Goal: Task Accomplishment & Management: Manage account settings

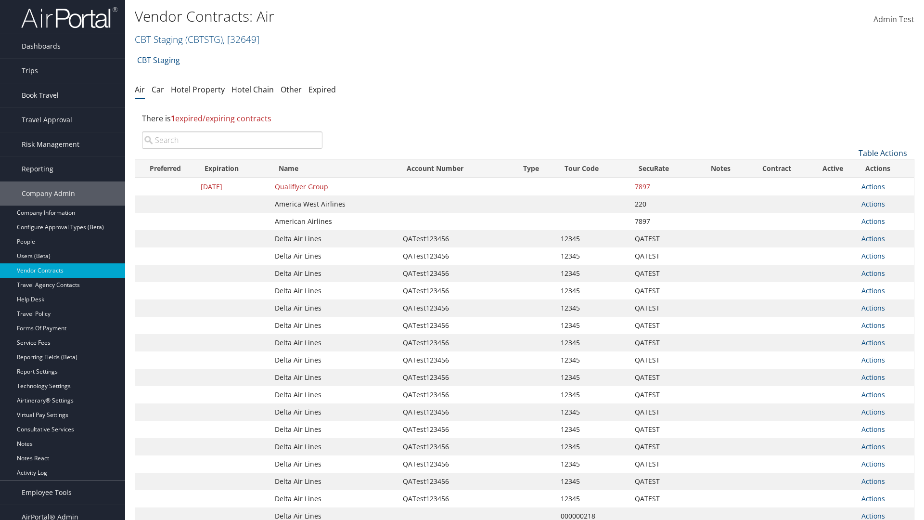
click at [883, 153] on link "Table Actions" at bounding box center [883, 153] width 49 height 11
click at [850, 168] on link "Create New Contract" at bounding box center [850, 168] width 127 height 16
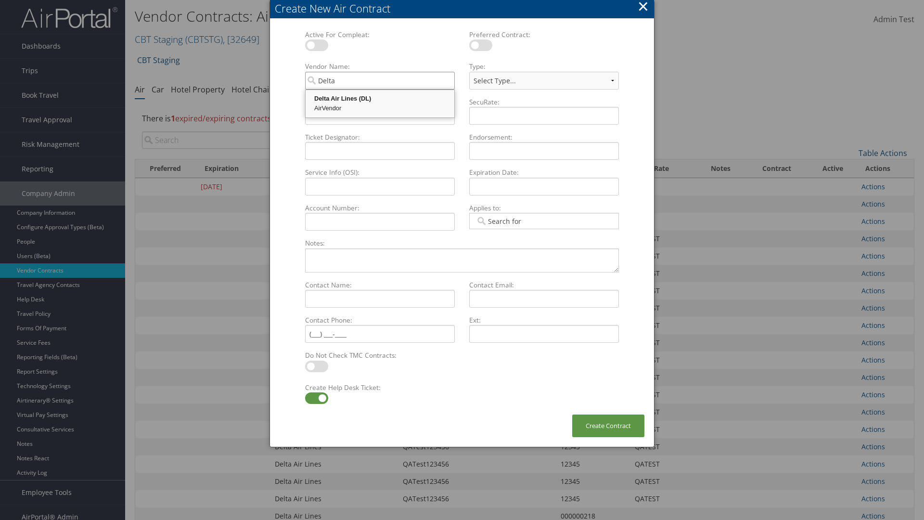
type input "Delta Air Lines"
select select "[object Object]"
type input "Delta Air Lines"
type input "QATest123456"
type input "12345"
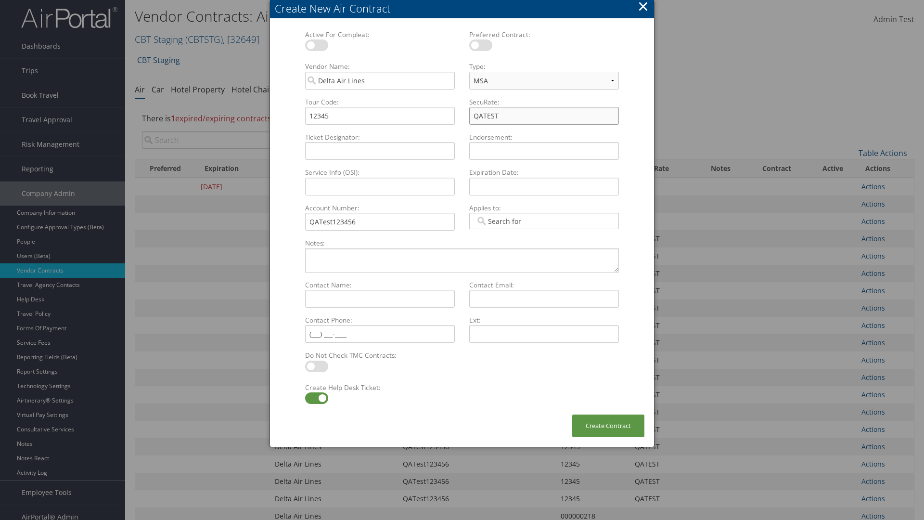
type input "QATEST"
click at [316, 398] on label at bounding box center [316, 398] width 23 height 12
click at [316, 398] on input "checkbox" at bounding box center [313, 400] width 6 height 6
checkbox input "false"
click at [608, 425] on button "Create Contract" at bounding box center [608, 425] width 72 height 23
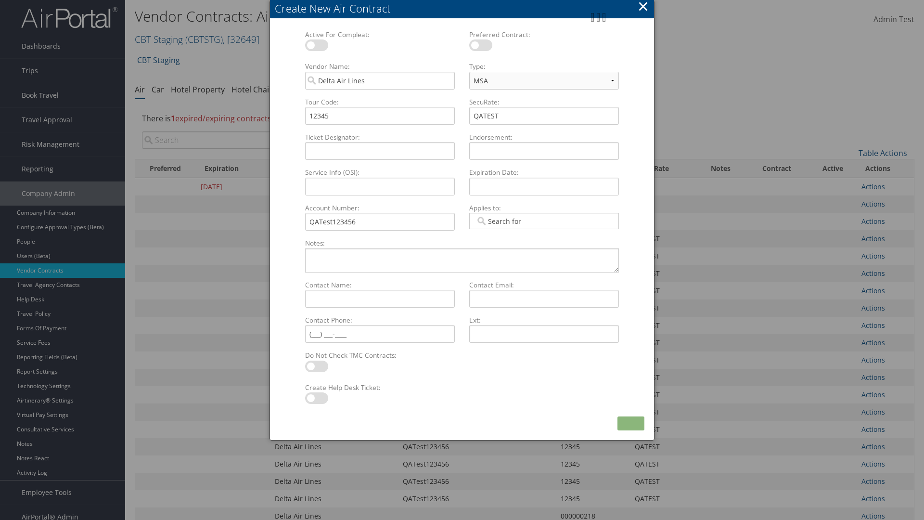
scroll to position [108, 0]
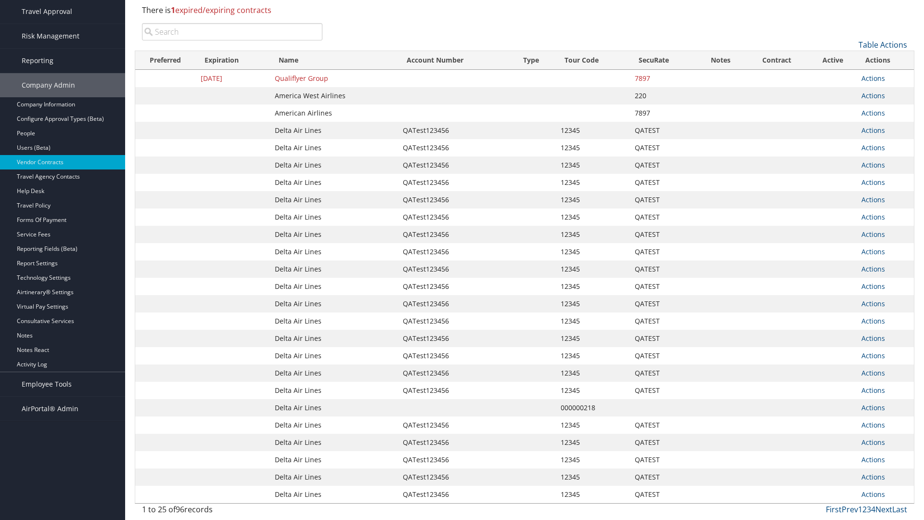
click at [232, 40] on input "search" at bounding box center [232, 31] width 180 height 17
type input "QATest123456"
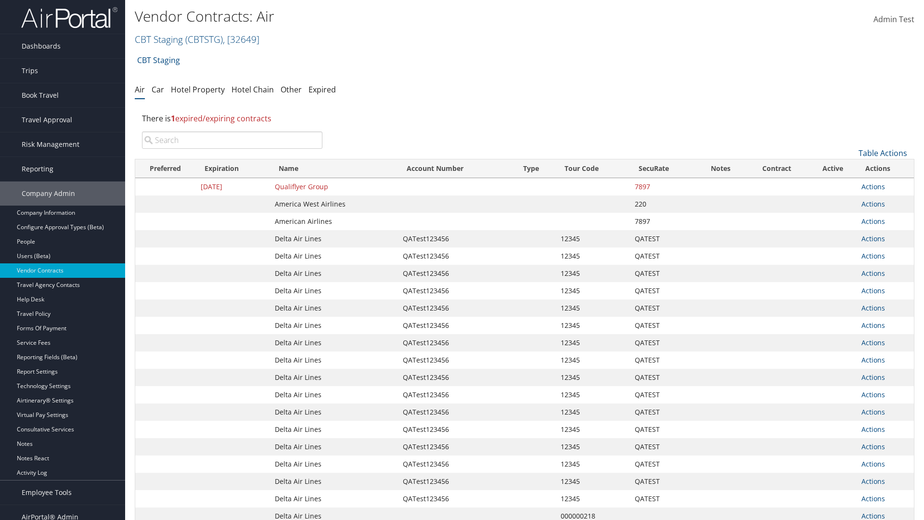
click at [232, 140] on input "search" at bounding box center [232, 139] width 180 height 17
type input "Delta Air Lines"
click at [232, 140] on input "search" at bounding box center [232, 139] width 180 height 17
type input "QATest123456"
click at [232, 140] on input "search" at bounding box center [232, 139] width 180 height 17
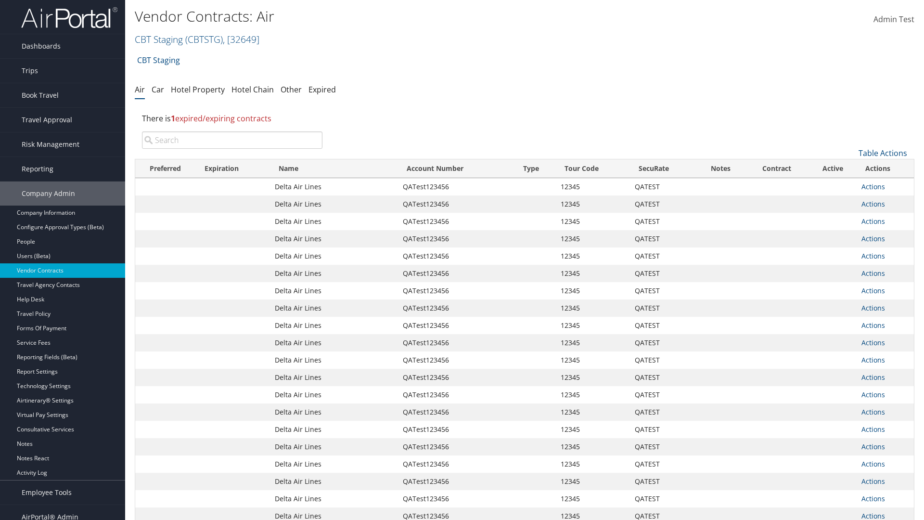
type input "12345"
click at [232, 140] on input "search" at bounding box center [232, 139] width 180 height 17
click at [232, 140] on input "QATEST" at bounding box center [232, 139] width 180 height 17
type input "QATest123456"
click at [873, 186] on link "Actions" at bounding box center [873, 186] width 24 height 9
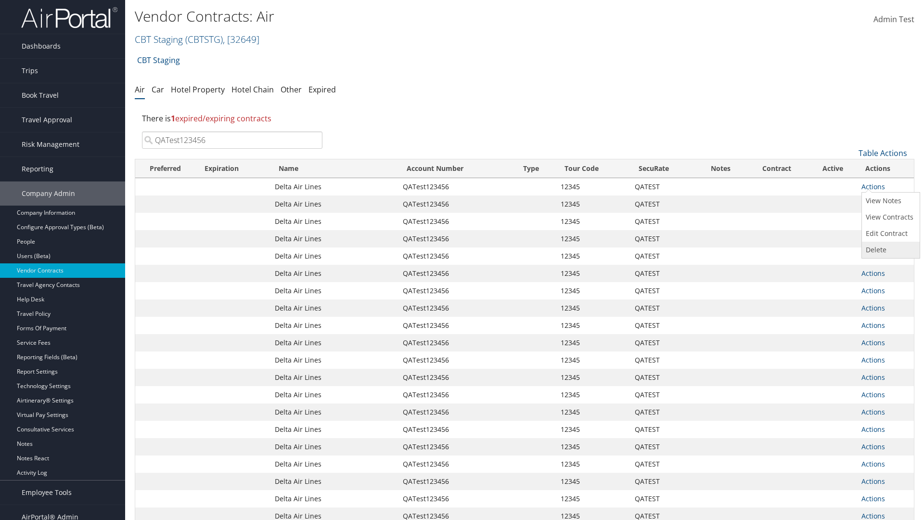
click at [889, 250] on link "Delete" at bounding box center [889, 250] width 55 height 16
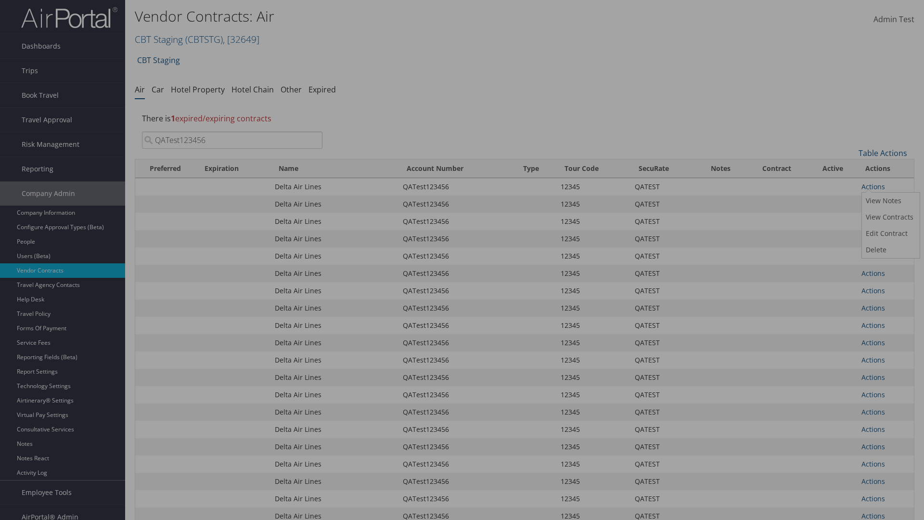
click at [0, 0] on button "Delete" at bounding box center [0, 0] width 0 height 0
